Goal: Check status: Check status

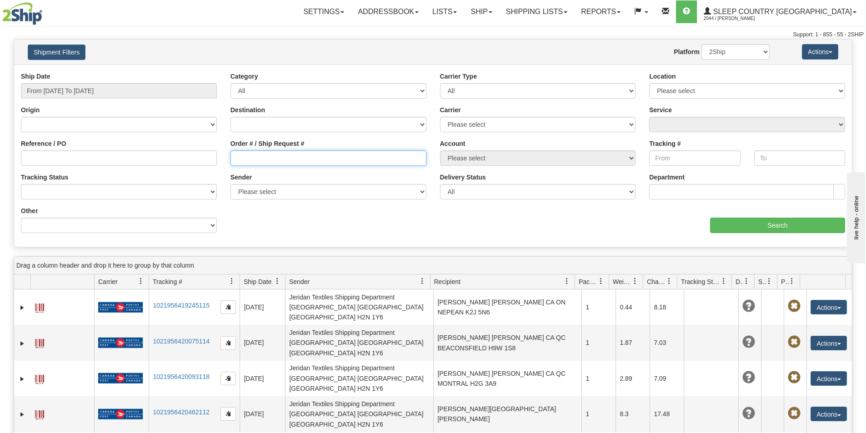
click at [291, 160] on input "Order # / Ship Request #" at bounding box center [328, 157] width 196 height 15
paste input "9000I010215"
type input "9000I010215"
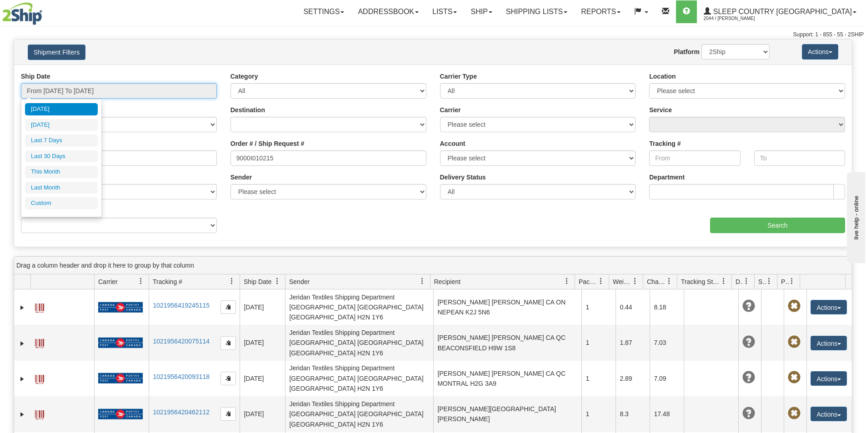
click at [73, 88] on input "From [DATE] To [DATE]" at bounding box center [119, 90] width 196 height 15
click at [62, 155] on li "Last 30 Days" at bounding box center [61, 156] width 73 height 12
type input "From [DATE] To [DATE]"
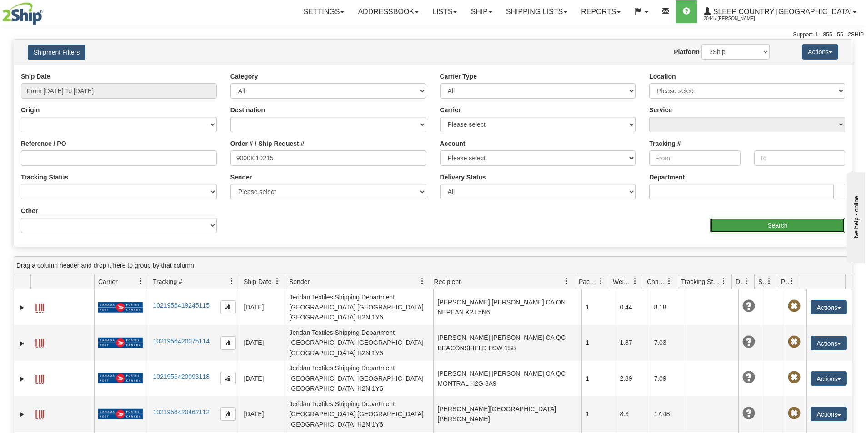
click at [757, 222] on input "Search" at bounding box center [777, 225] width 135 height 15
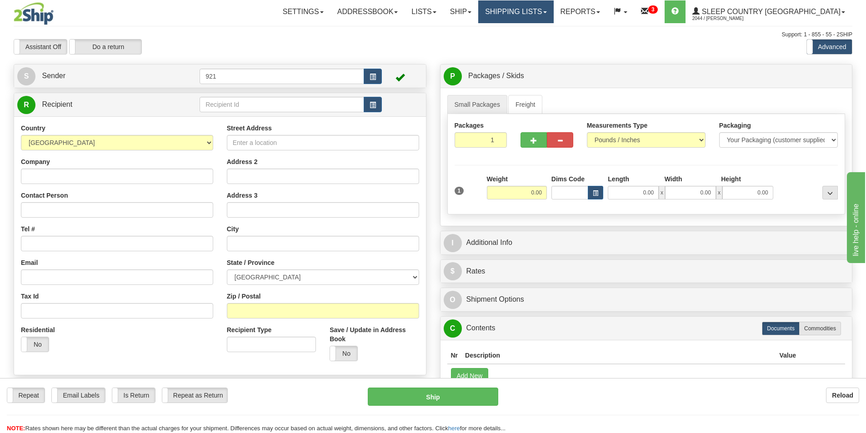
click at [553, 10] on link "Shipping lists" at bounding box center [515, 11] width 75 height 23
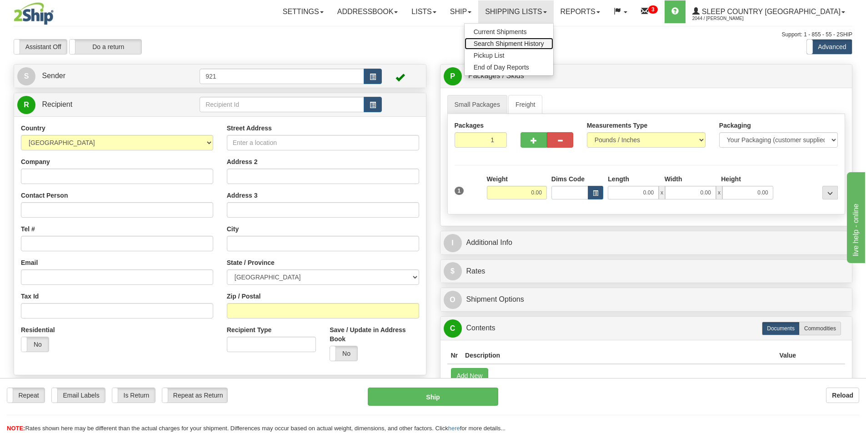
click at [544, 40] on span "Search Shipment History" at bounding box center [509, 43] width 70 height 7
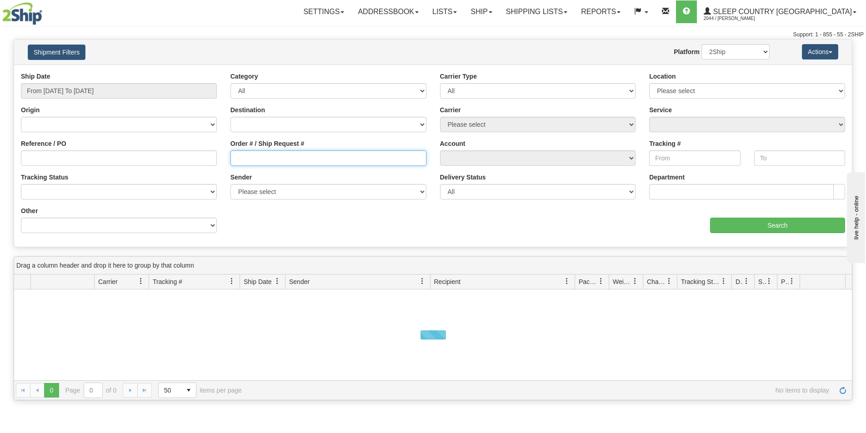
click at [278, 159] on input "Order # / Ship Request #" at bounding box center [328, 157] width 196 height 15
paste input "9000I056220"
type input "9000I056220"
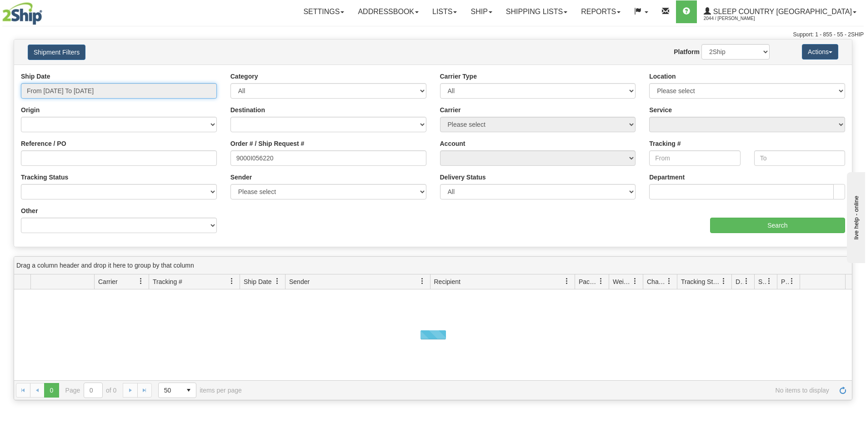
click at [139, 89] on input "From [DATE] To [DATE]" at bounding box center [119, 90] width 196 height 15
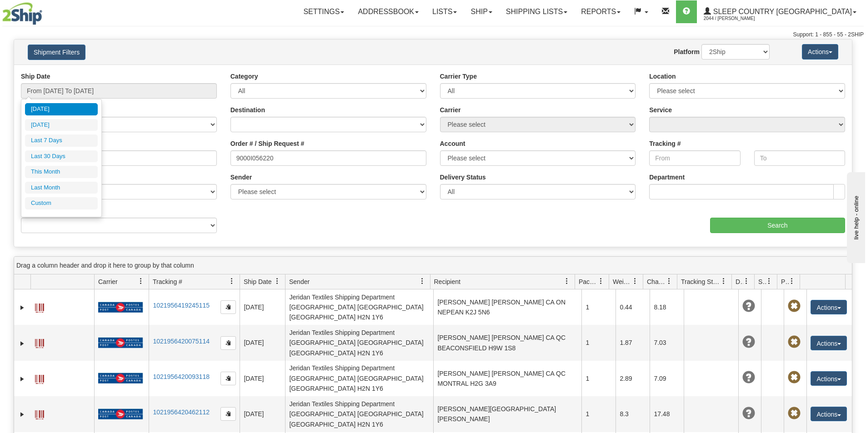
click at [42, 155] on li "Last 30 Days" at bounding box center [61, 156] width 73 height 12
type input "From [DATE] To [DATE]"
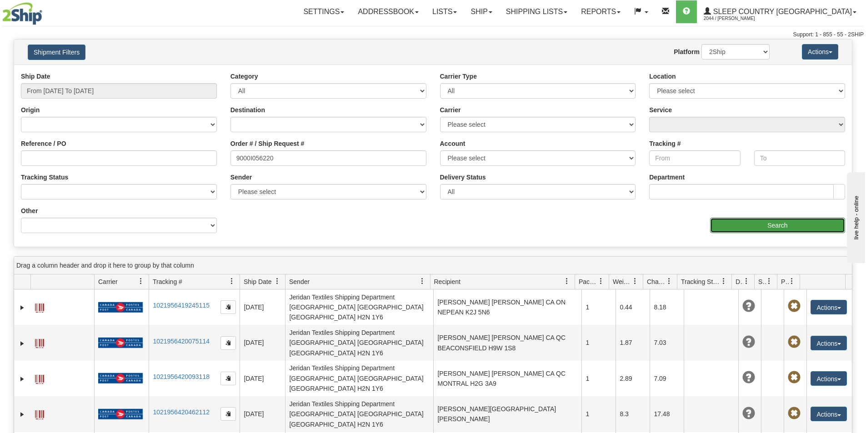
click at [794, 227] on input "Search" at bounding box center [777, 225] width 135 height 15
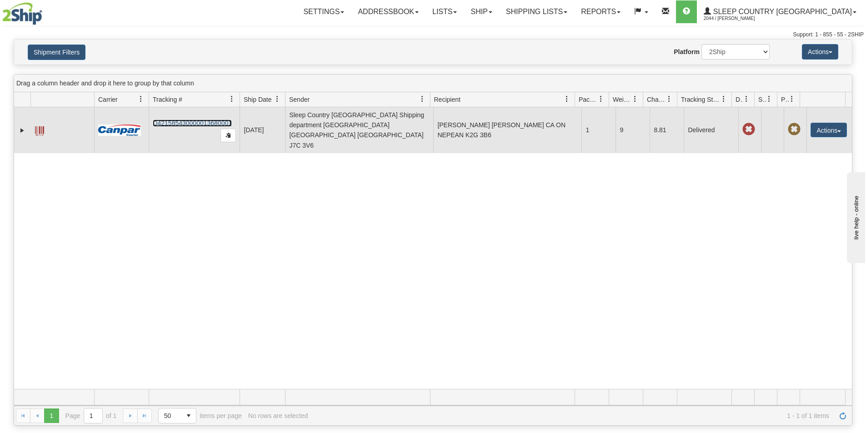
click at [218, 120] on link "D421585430000013680001" at bounding box center [192, 123] width 79 height 7
